Goal: Task Accomplishment & Management: Use online tool/utility

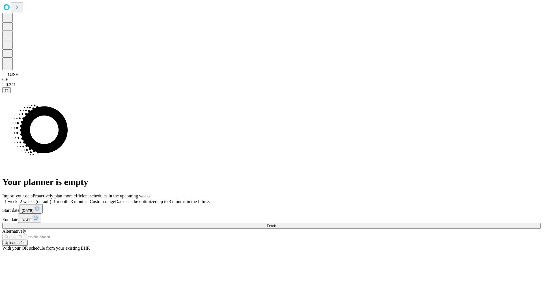
click at [276, 224] on span "Fetch" at bounding box center [270, 226] width 9 height 4
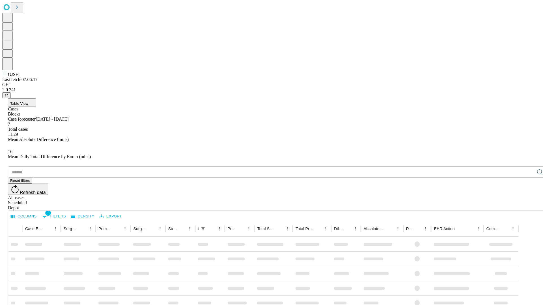
click at [28, 101] on span "Table View" at bounding box center [19, 103] width 18 height 4
